Goal: Information Seeking & Learning: Learn about a topic

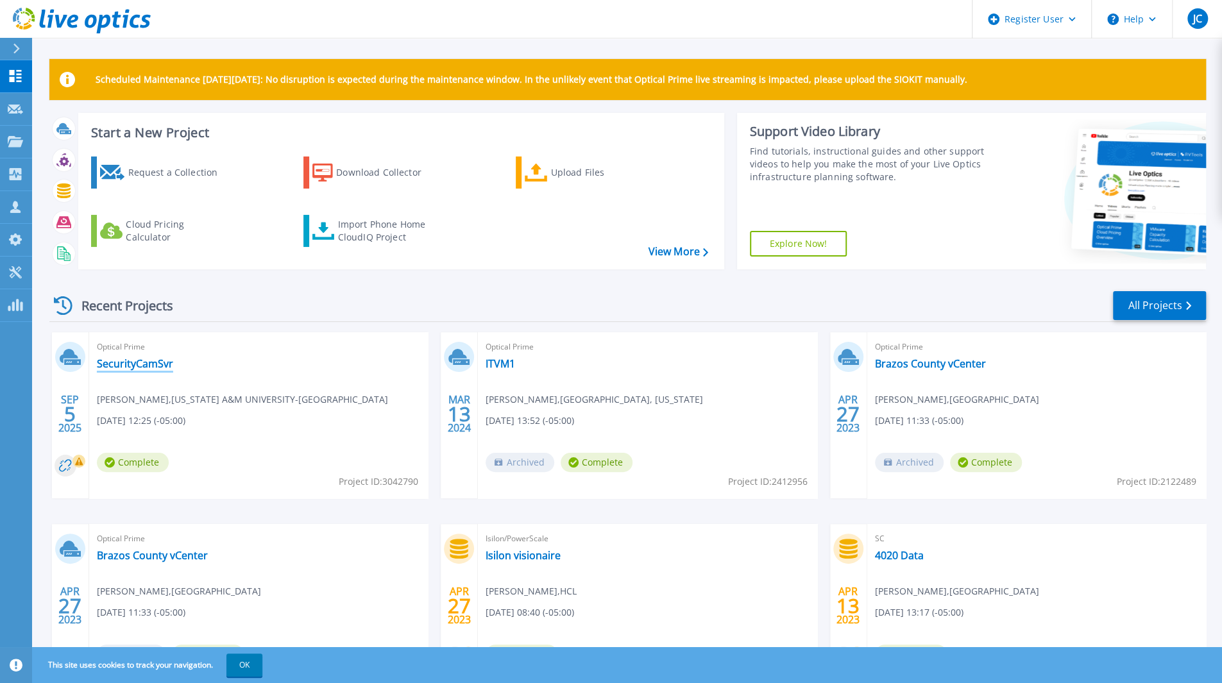
click at [140, 357] on link "SecurityCamSvr" at bounding box center [135, 363] width 76 height 13
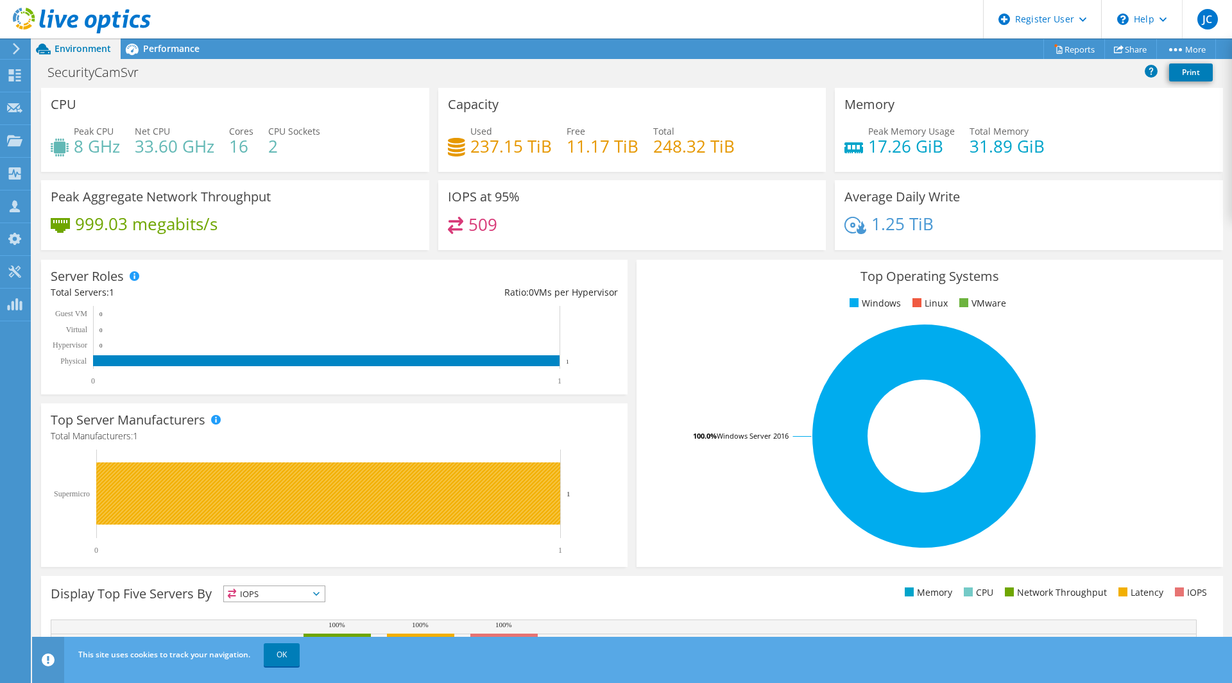
scroll to position [172, 0]
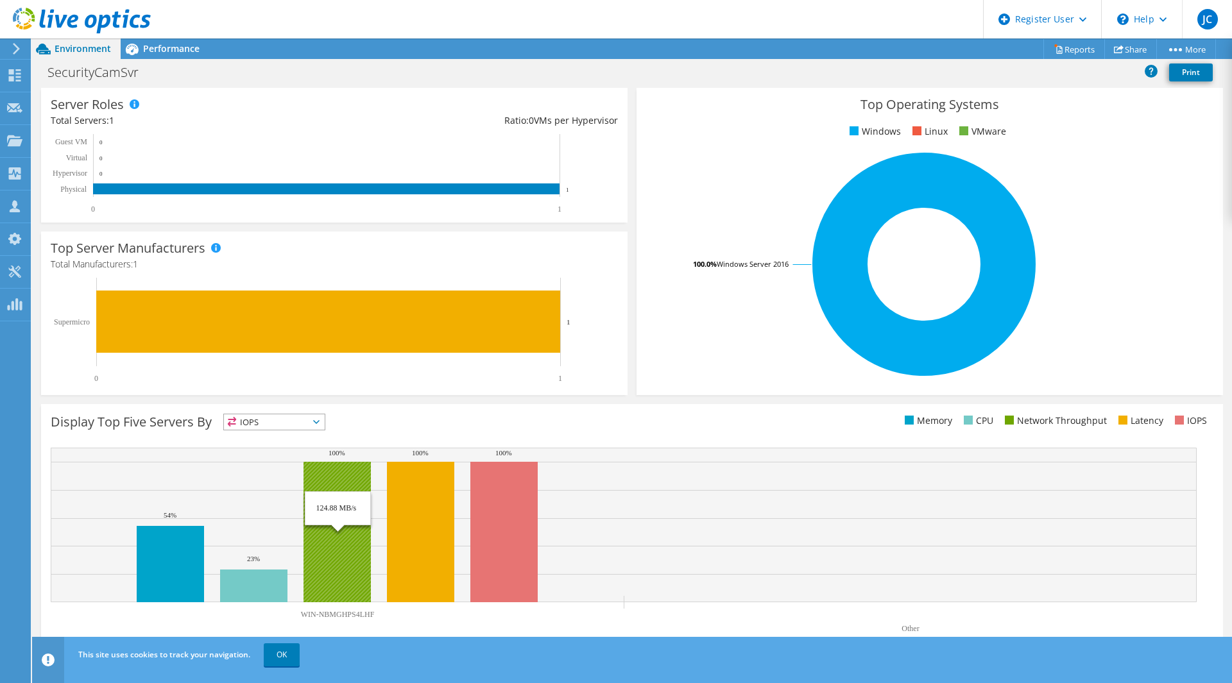
click at [341, 518] on rect at bounding box center [336, 532] width 67 height 141
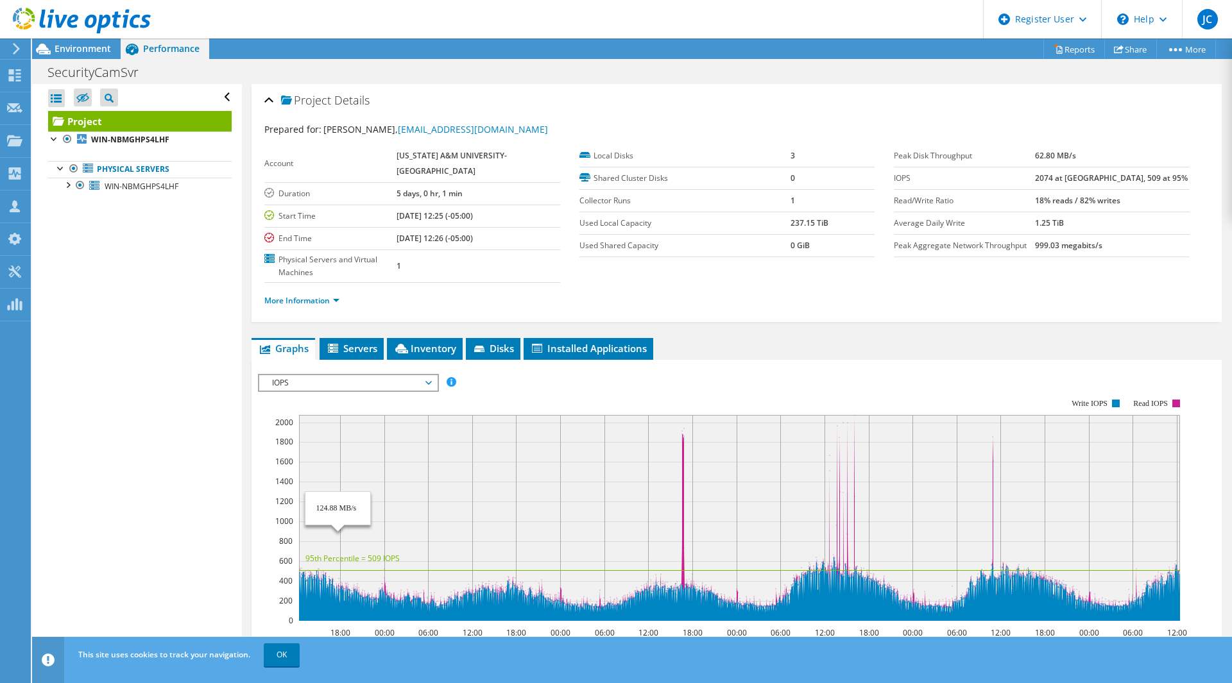
scroll to position [0, 0]
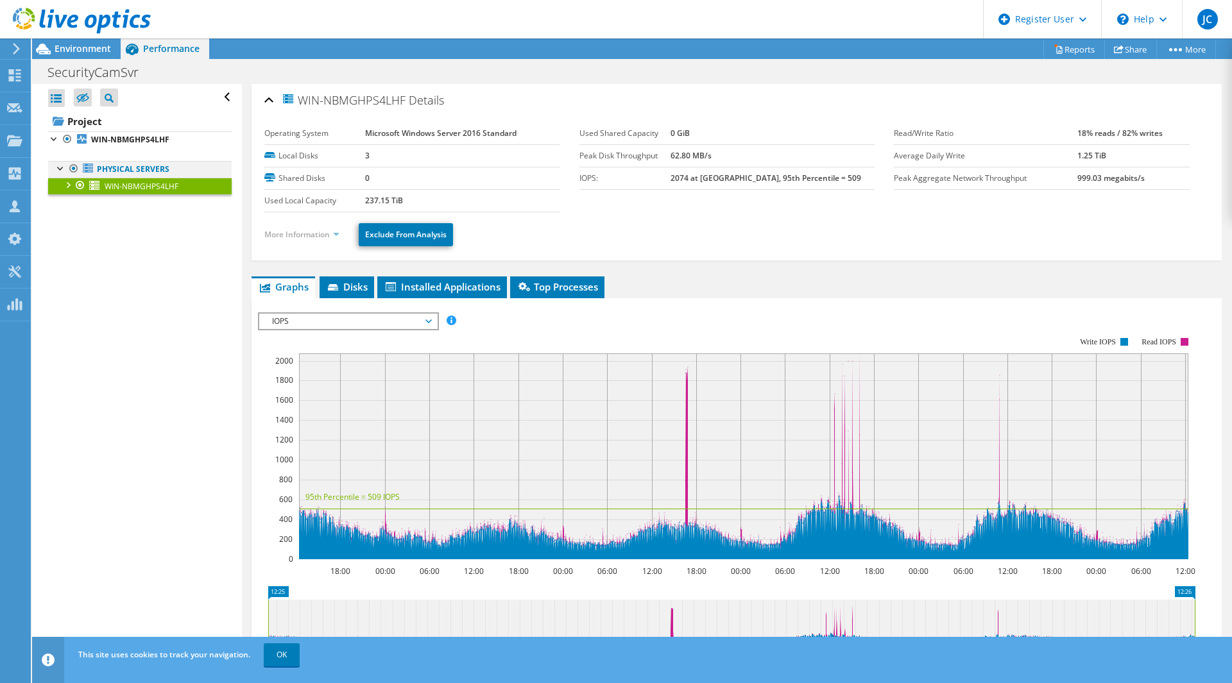
click at [62, 167] on div at bounding box center [61, 167] width 13 height 13
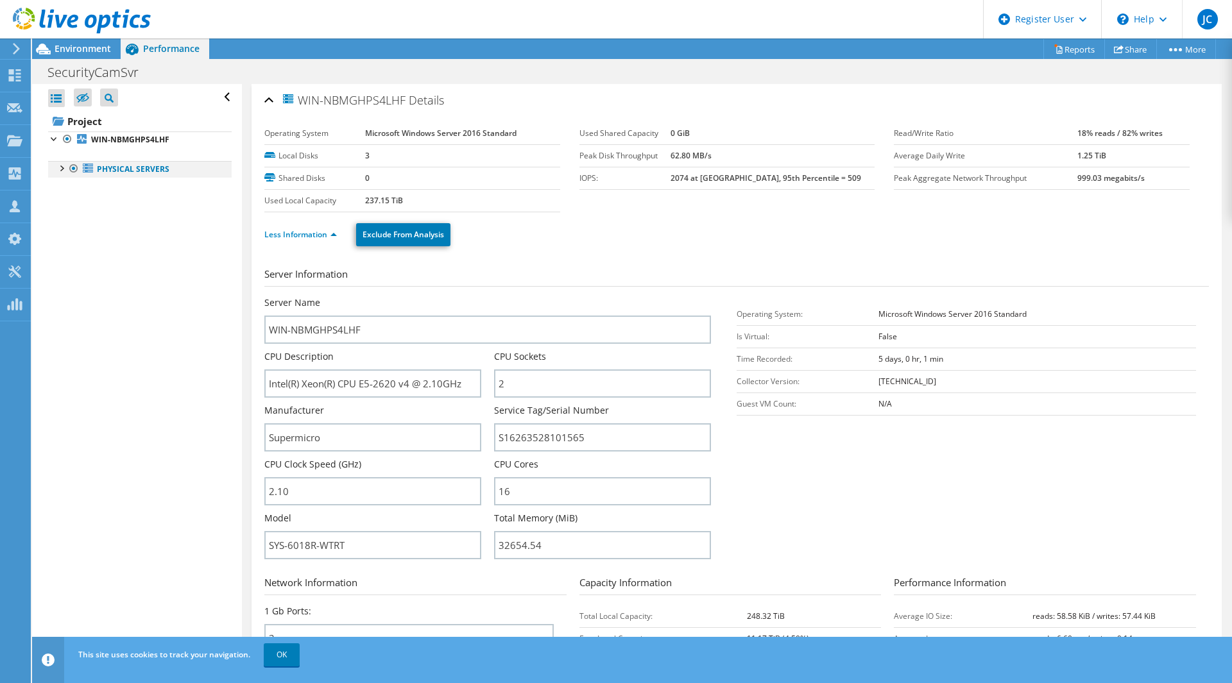
click at [62, 167] on div at bounding box center [61, 167] width 13 height 13
click at [65, 185] on div at bounding box center [67, 184] width 13 height 13
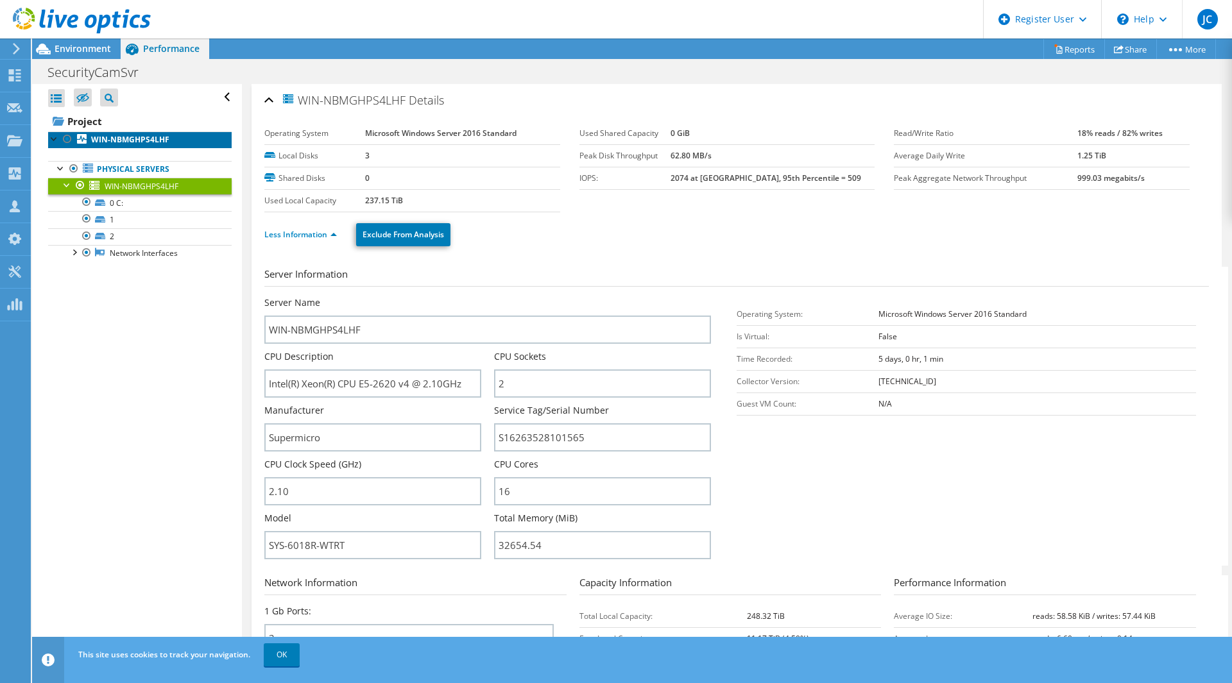
click at [115, 142] on b "WIN-NBMGHPS4LHF" at bounding box center [130, 139] width 78 height 11
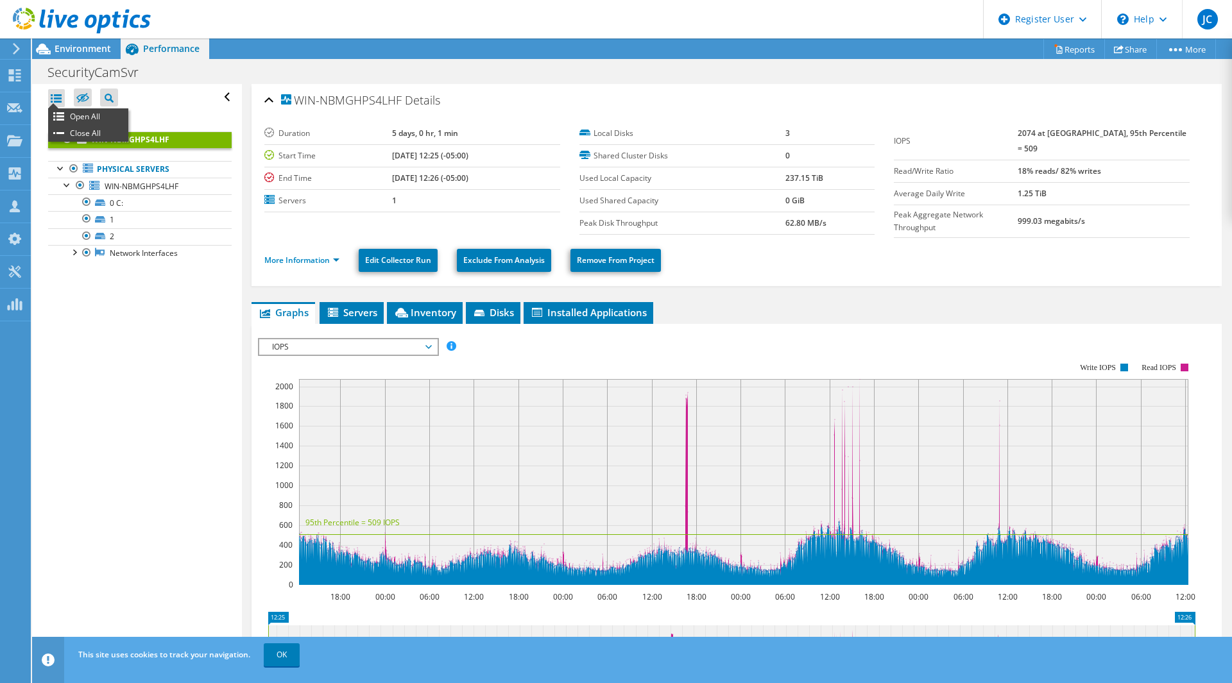
click at [62, 93] on div at bounding box center [56, 98] width 17 height 18
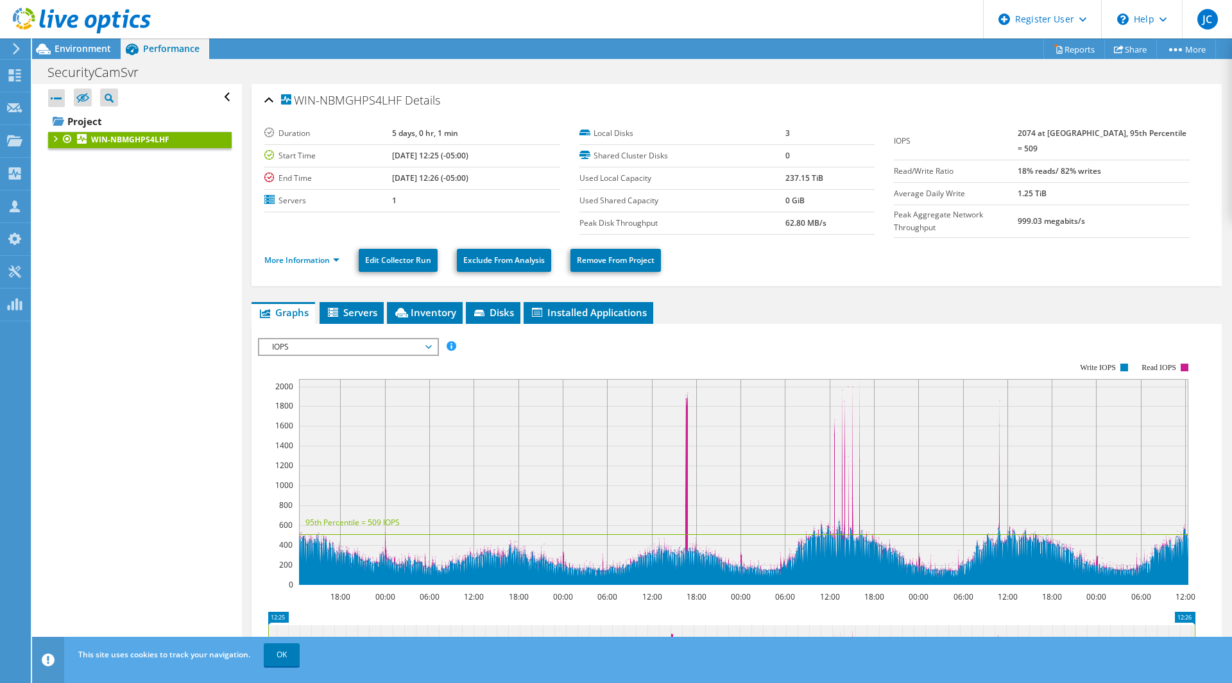
click at [62, 93] on div at bounding box center [56, 98] width 17 height 18
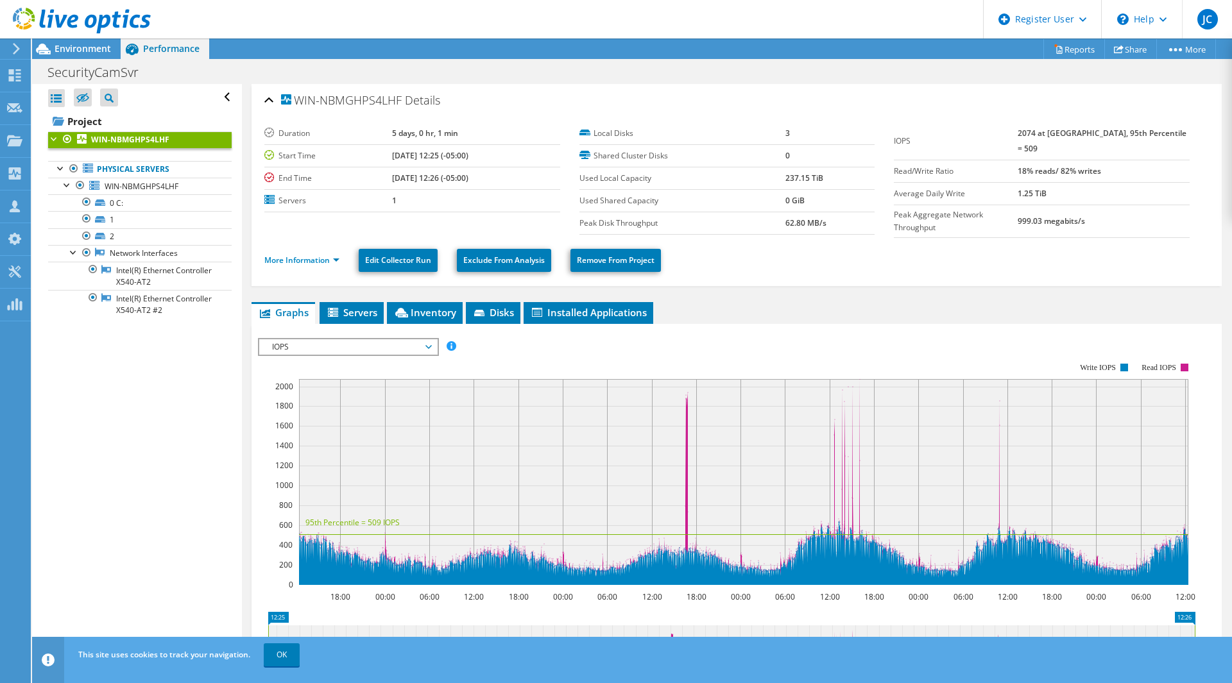
scroll to position [1, 0]
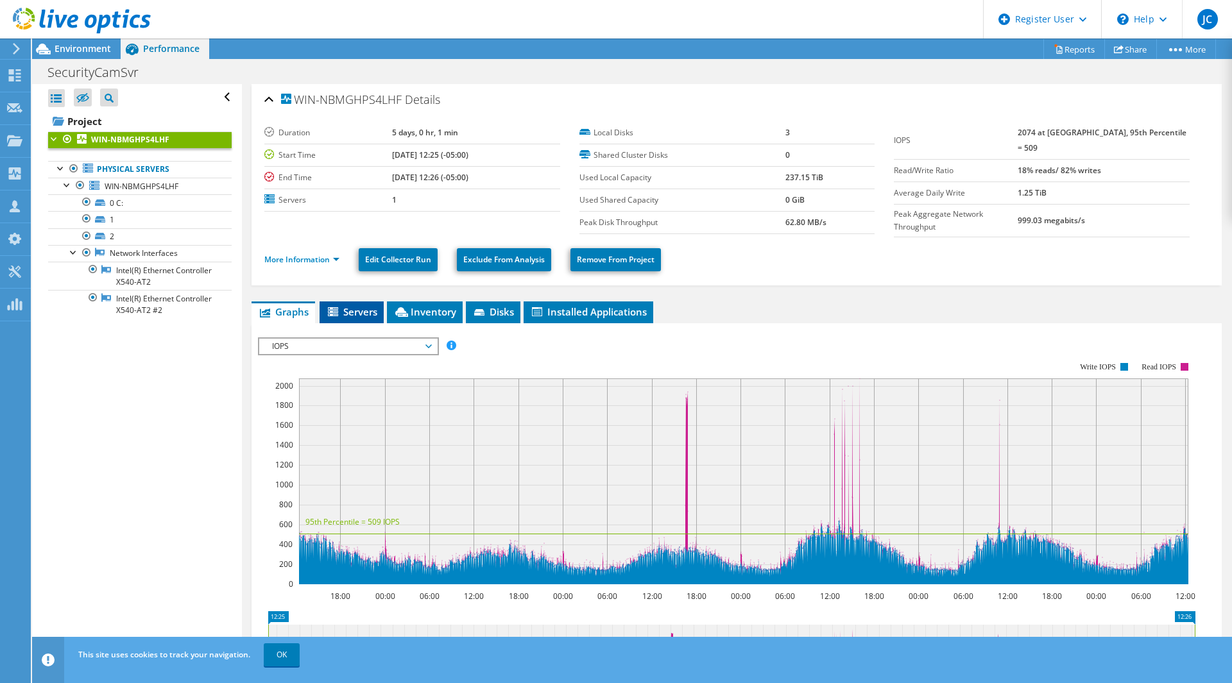
click at [359, 305] on span "Servers" at bounding box center [351, 311] width 51 height 13
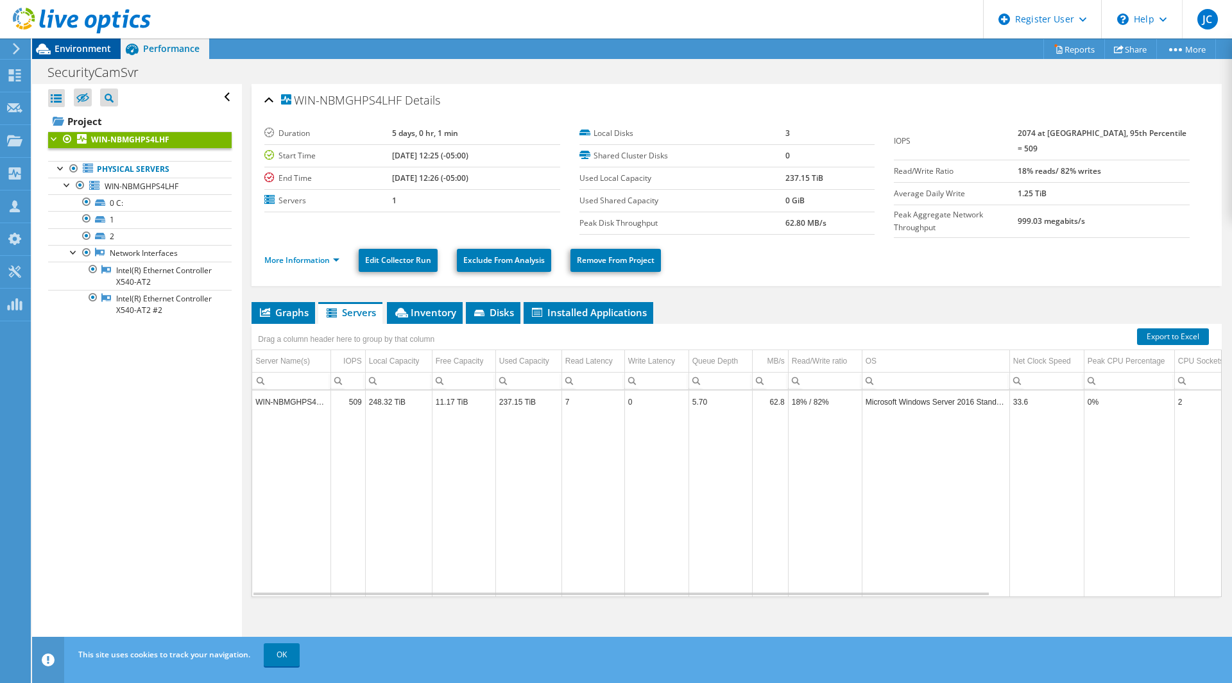
click at [101, 49] on span "Environment" at bounding box center [83, 48] width 56 height 12
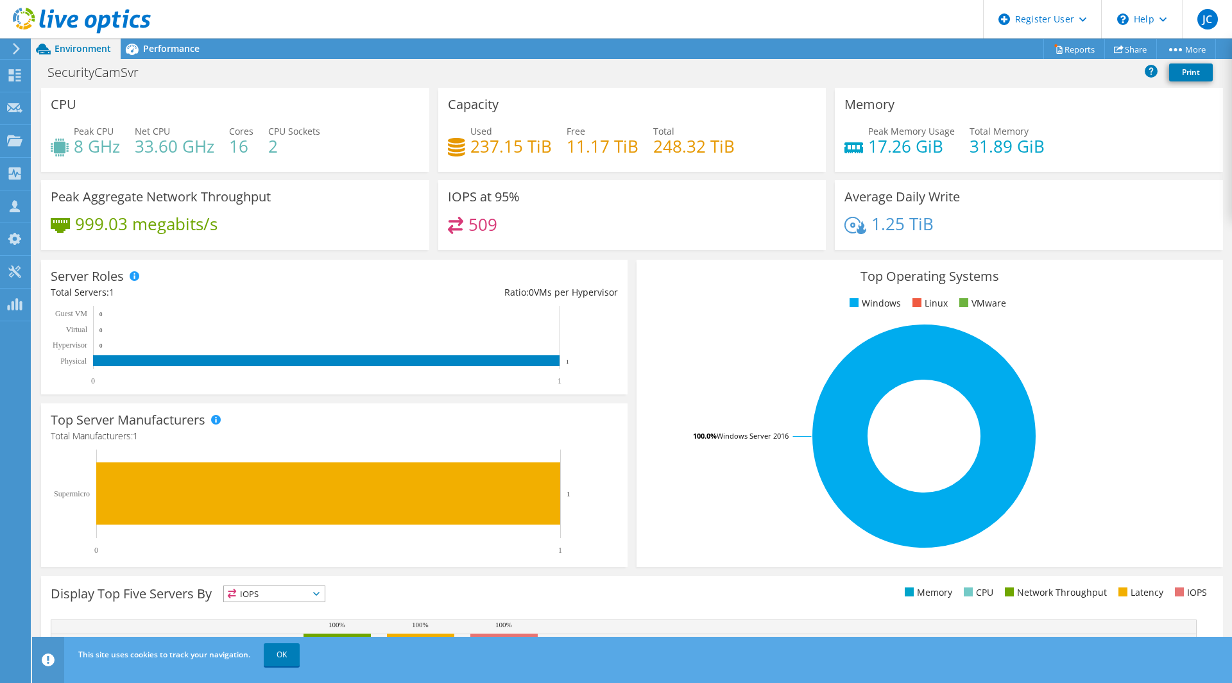
scroll to position [172, 0]
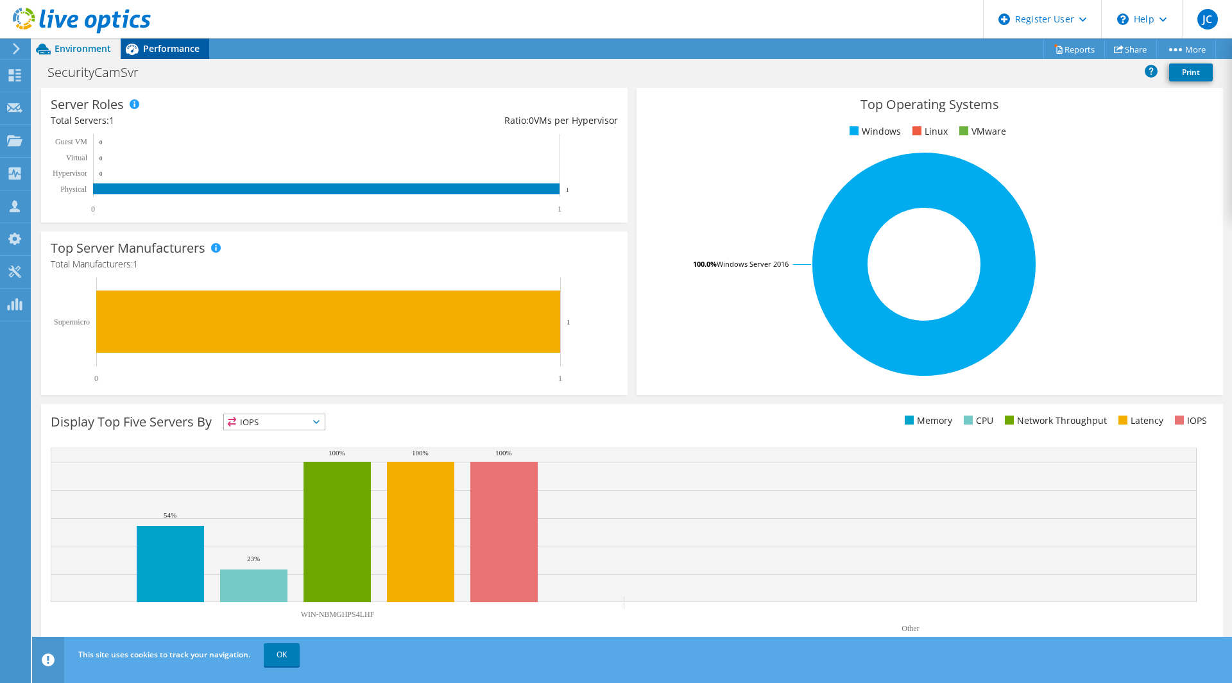
click at [172, 51] on span "Performance" at bounding box center [171, 48] width 56 height 12
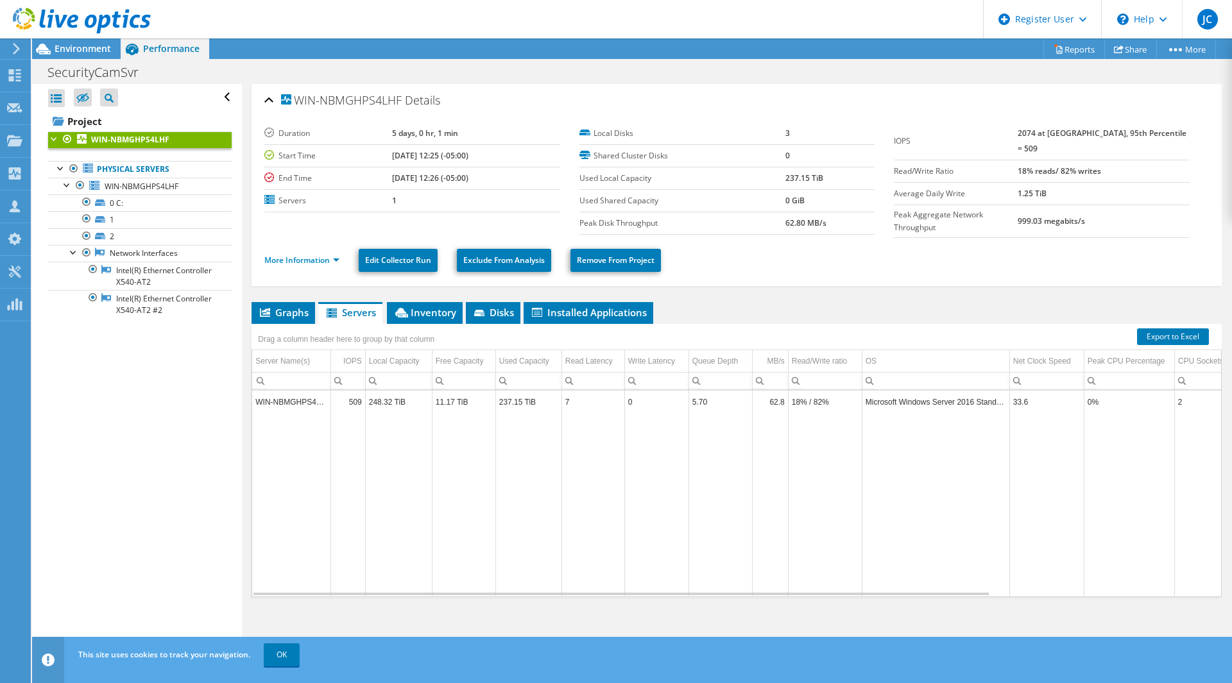
scroll to position [0, 0]
click at [430, 311] on span "Inventory" at bounding box center [424, 312] width 63 height 13
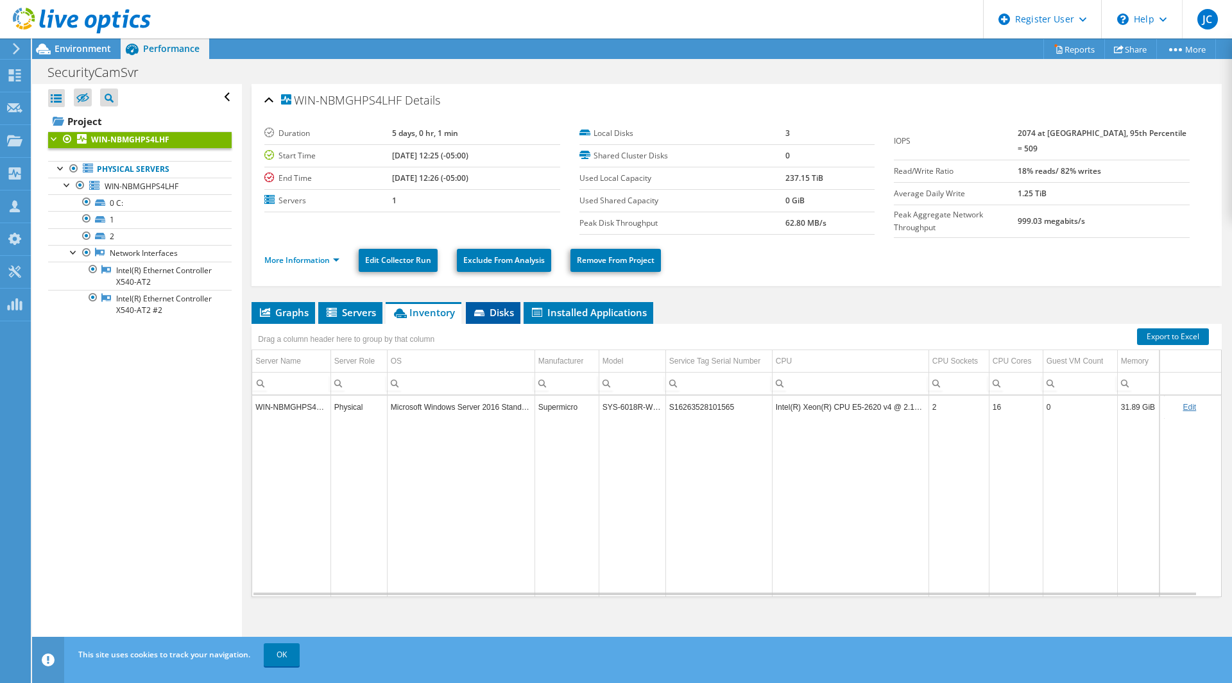
click at [499, 313] on span "Disks" at bounding box center [493, 312] width 42 height 13
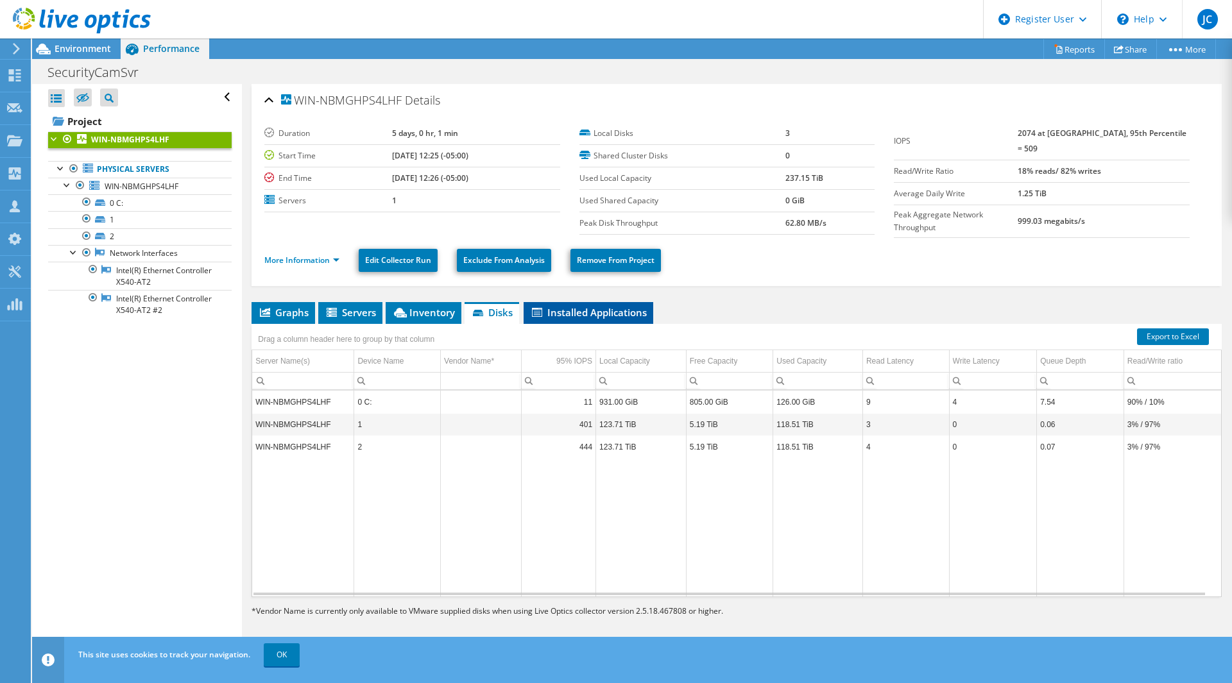
click at [566, 307] on span "Installed Applications" at bounding box center [588, 312] width 117 height 13
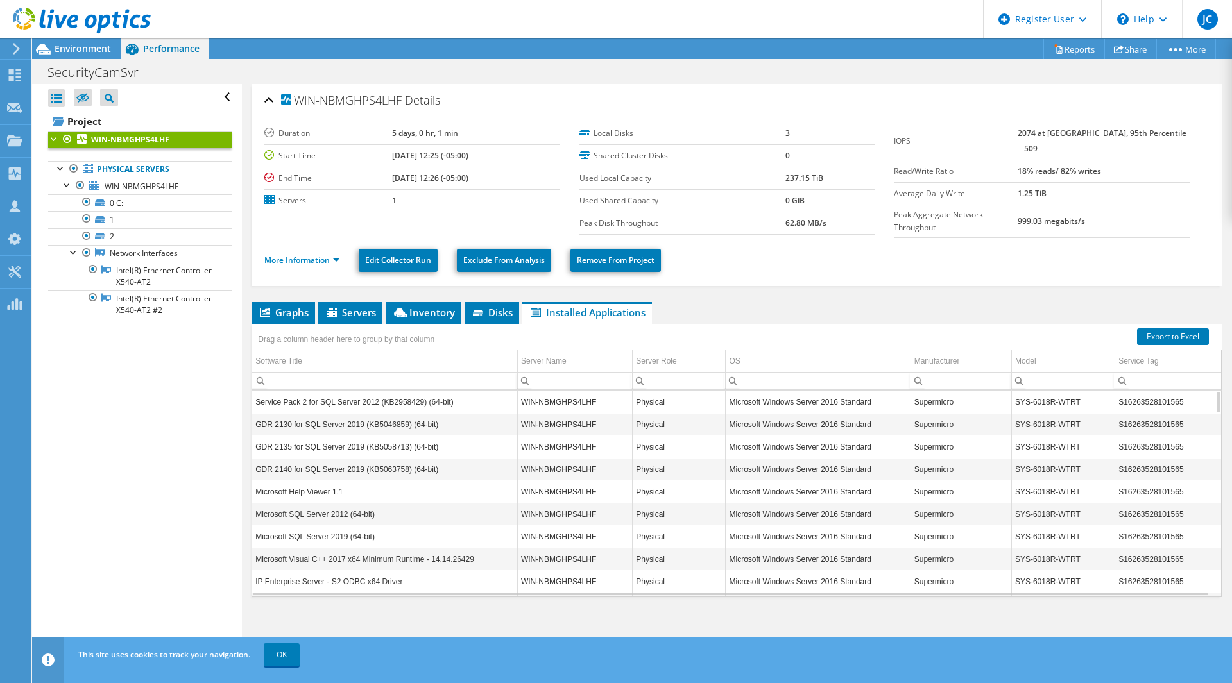
click at [73, 42] on div at bounding box center [75, 21] width 151 height 43
click at [78, 53] on span "Environment" at bounding box center [83, 48] width 56 height 12
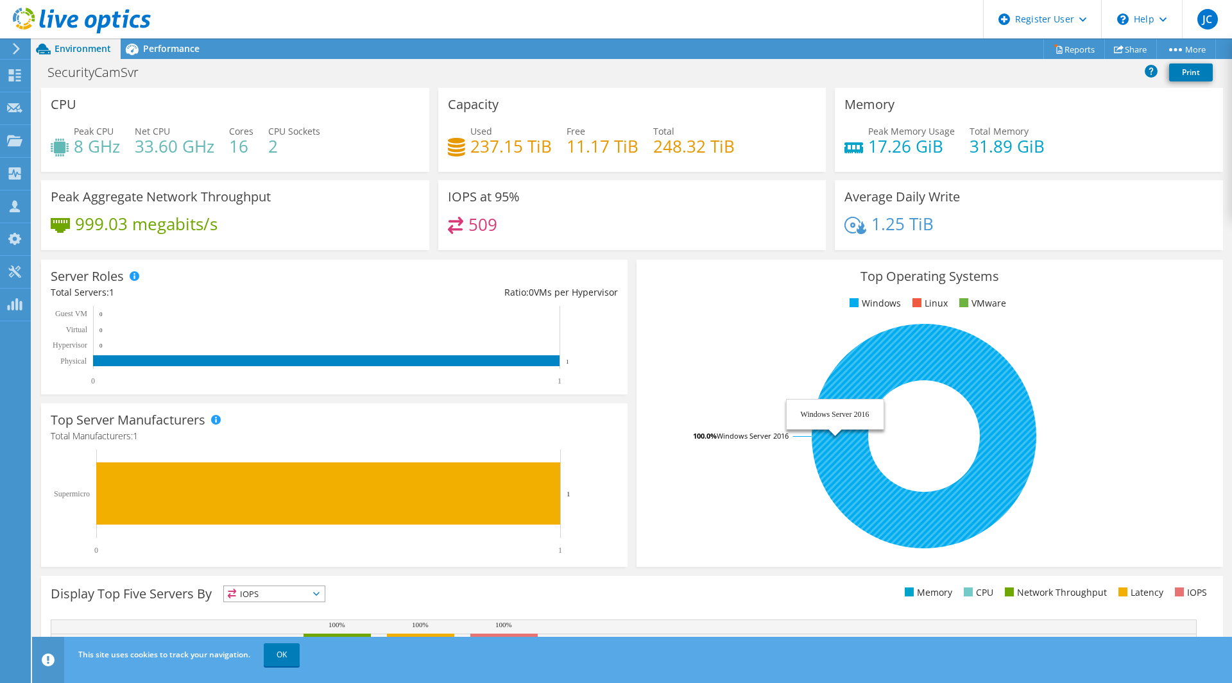
click at [887, 368] on icon at bounding box center [924, 436] width 225 height 225
